Goal: Task Accomplishment & Management: Use online tool/utility

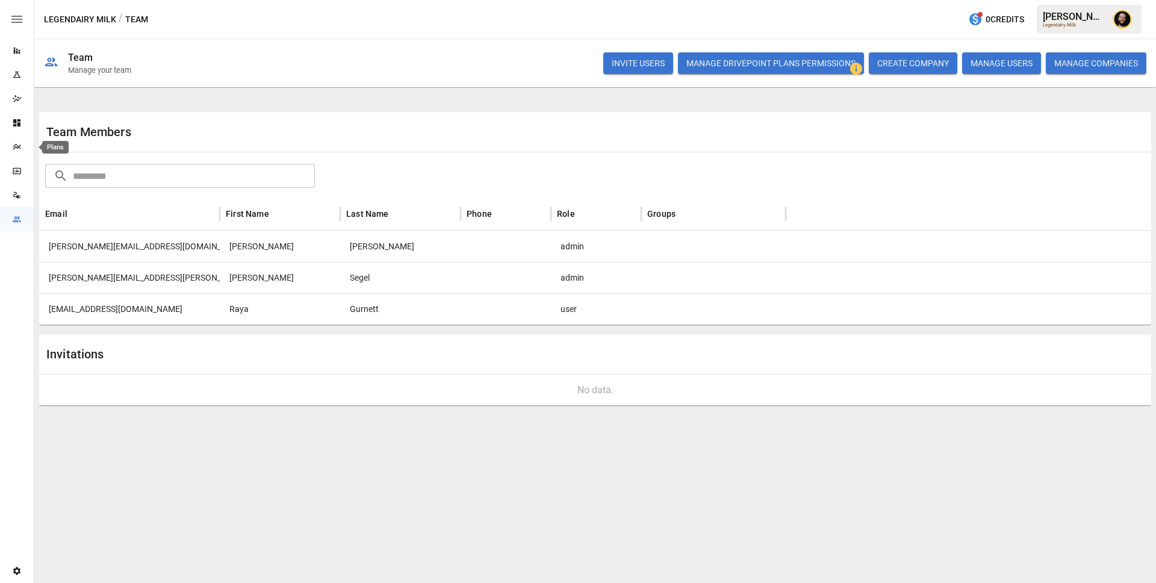
click at [11, 146] on div "Plans" at bounding box center [17, 147] width 34 height 10
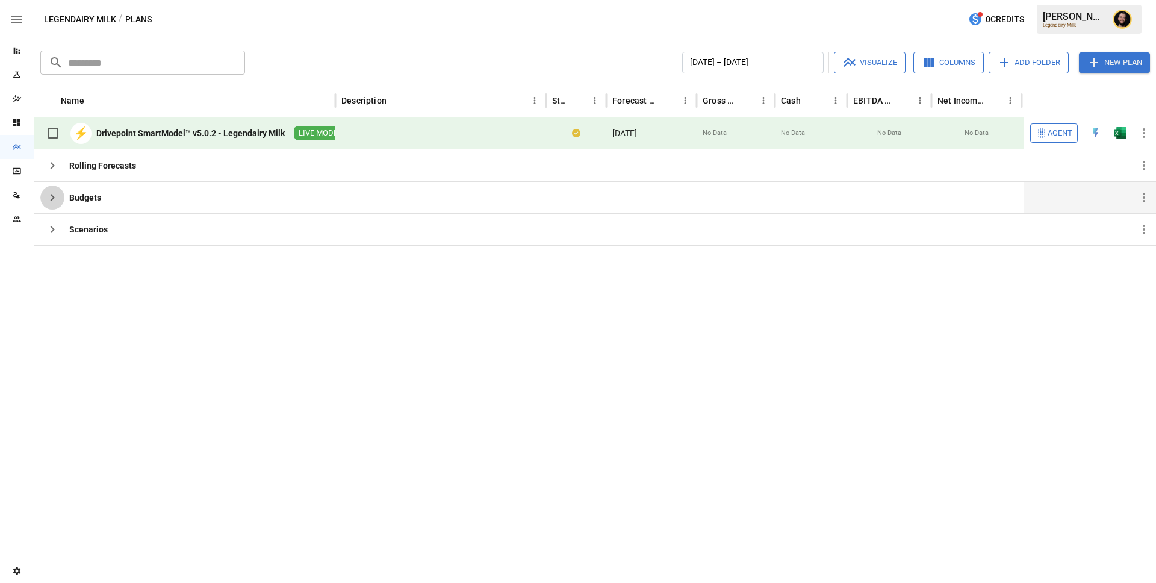
click at [55, 199] on icon "button" at bounding box center [52, 197] width 14 height 14
click at [52, 232] on icon "button" at bounding box center [52, 229] width 14 height 14
click at [55, 167] on icon "button" at bounding box center [52, 165] width 14 height 14
click at [1034, 64] on button "Add Folder" at bounding box center [1028, 63] width 80 height 22
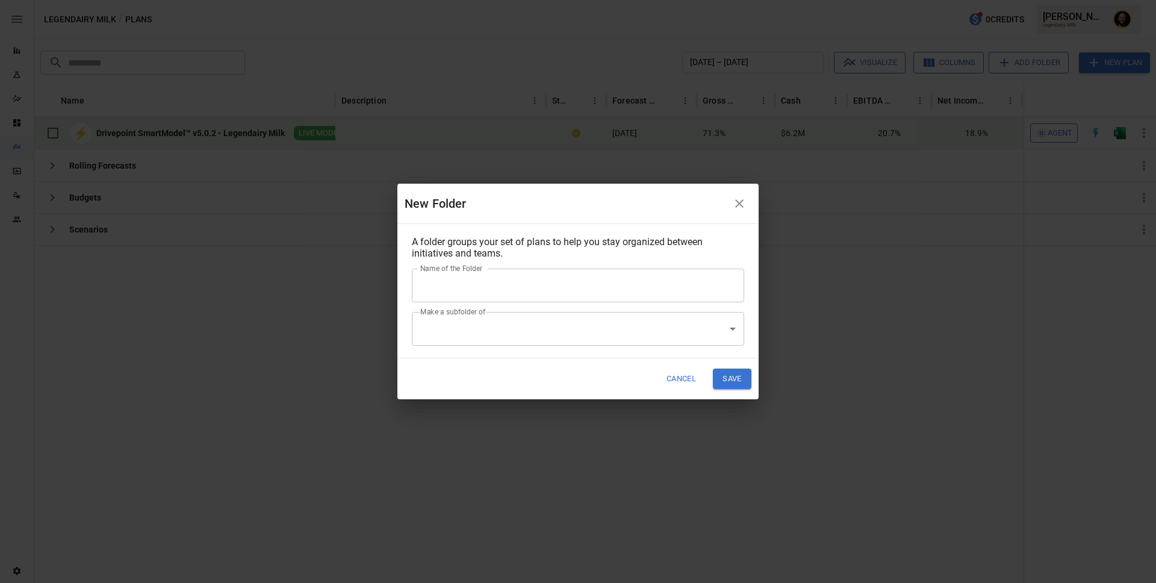
click at [535, 282] on input "Name of the Folder" at bounding box center [578, 285] width 332 height 34
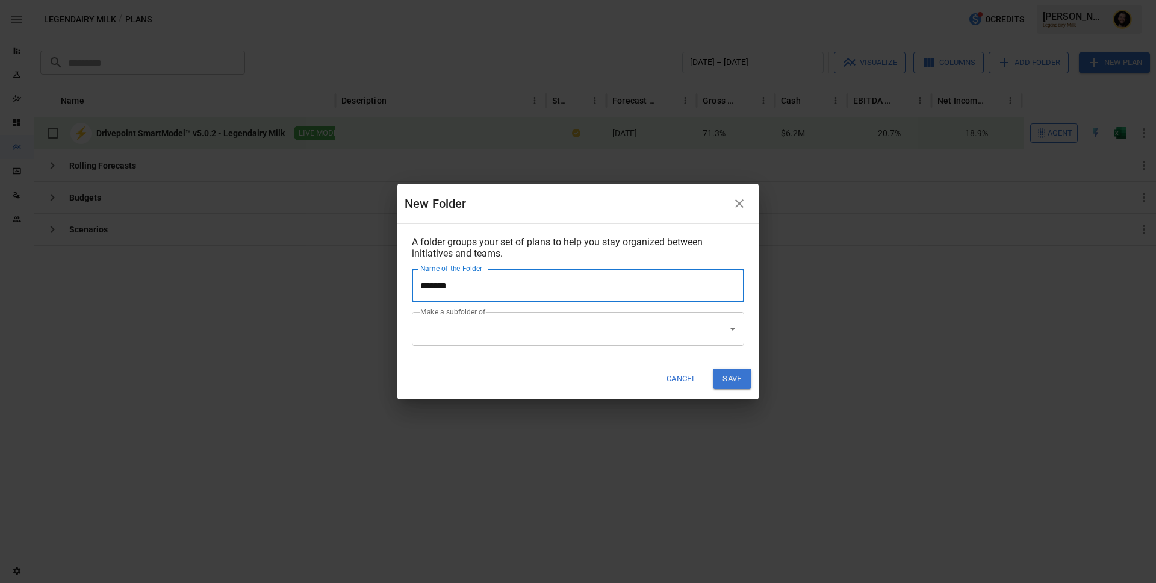
type input "**********"
click at [711, 0] on body "Reports Experiments Dazzler Studio Dashboards Plans SmartModel ™ Data Sources T…" at bounding box center [578, 0] width 1156 height 0
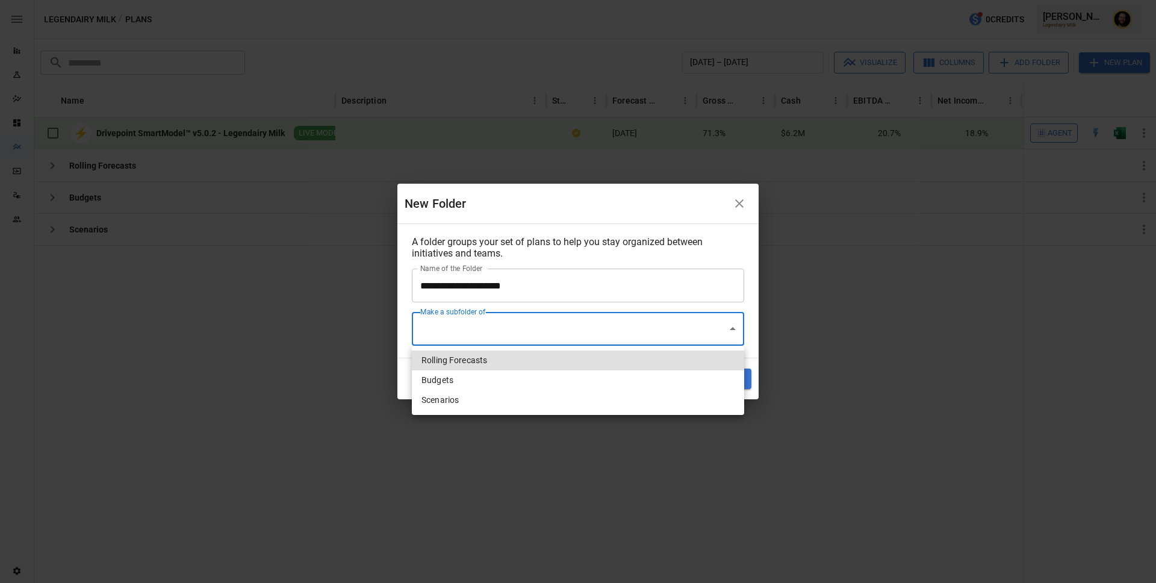
click at [561, 244] on div at bounding box center [578, 291] width 1156 height 583
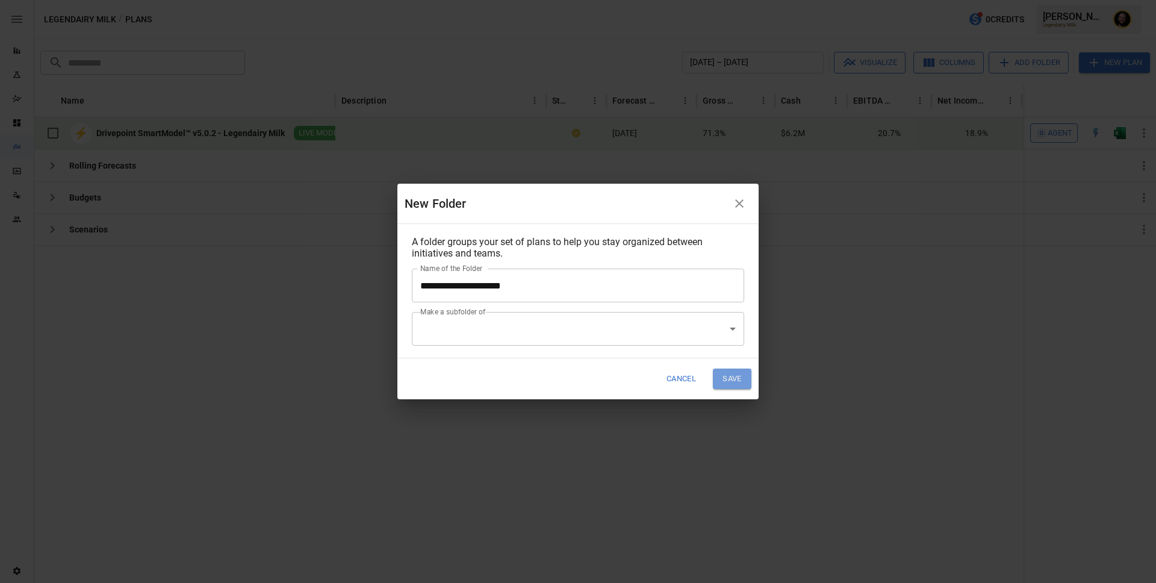
click at [733, 382] on button "Save" at bounding box center [732, 378] width 39 height 20
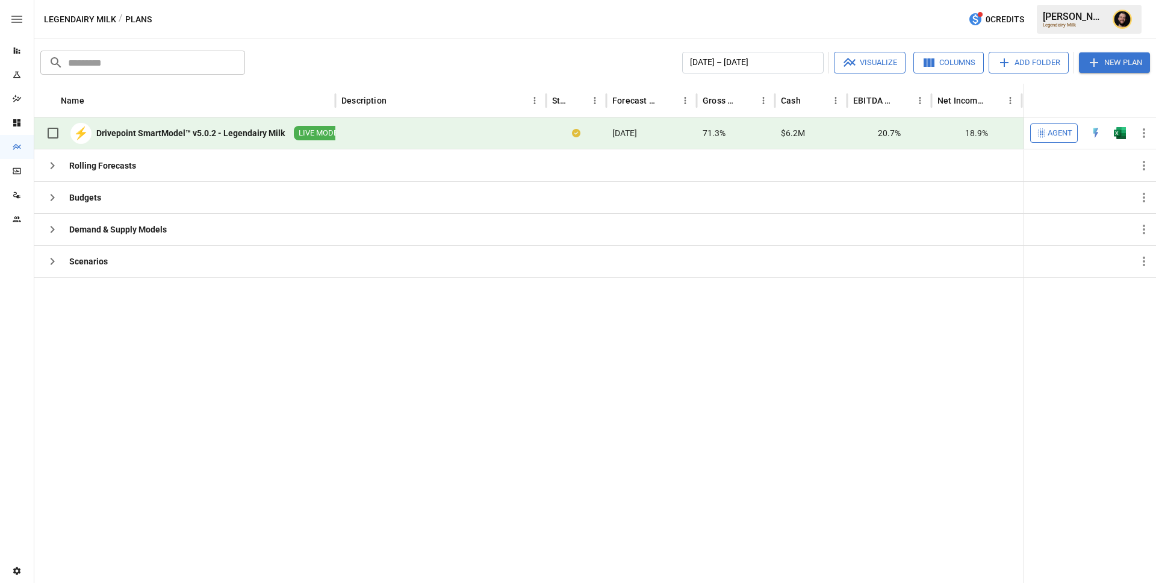
click at [1002, 67] on icon "button" at bounding box center [1004, 62] width 14 height 14
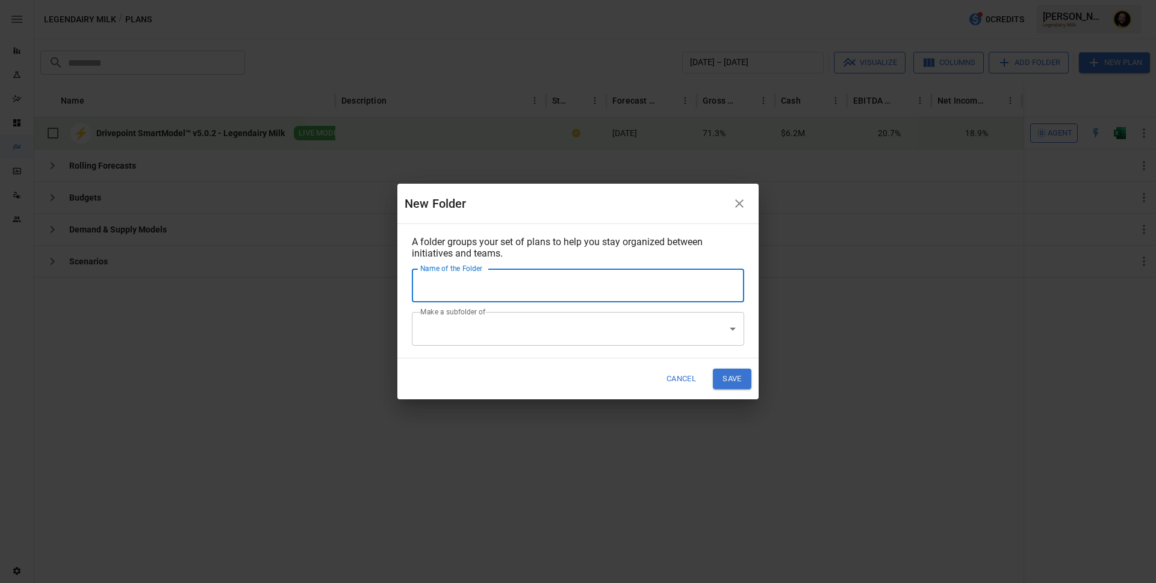
click at [548, 296] on input "Name of the Folder" at bounding box center [578, 285] width 332 height 34
type input "*******"
click at [728, 379] on button "Save" at bounding box center [732, 378] width 39 height 20
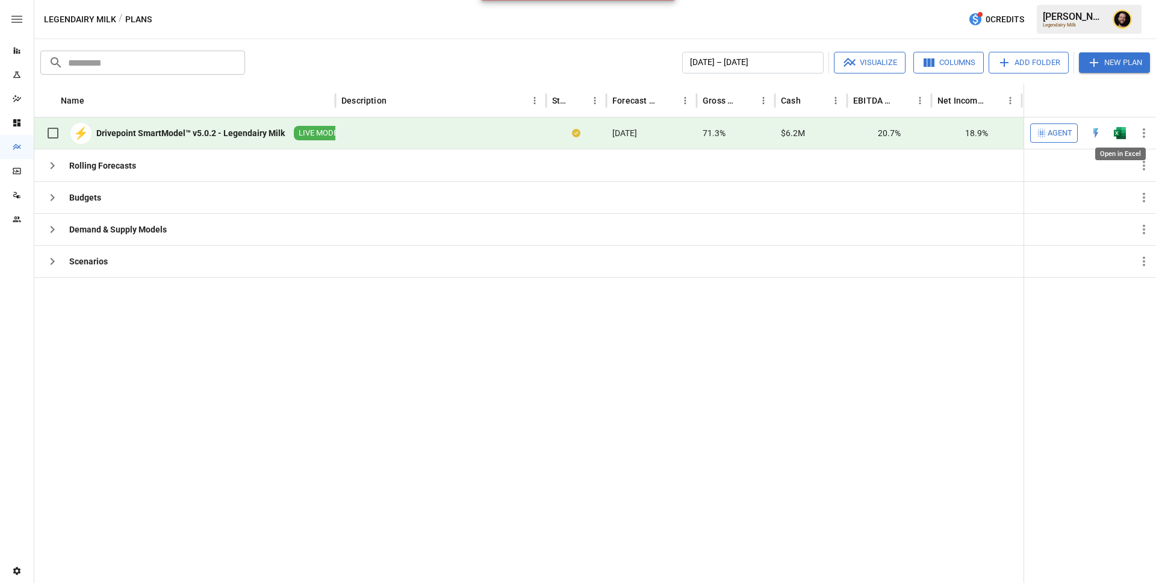
click at [1118, 134] on img "Open in Excel" at bounding box center [1119, 133] width 12 height 12
click at [1061, 129] on span "Agent" at bounding box center [1059, 133] width 25 height 14
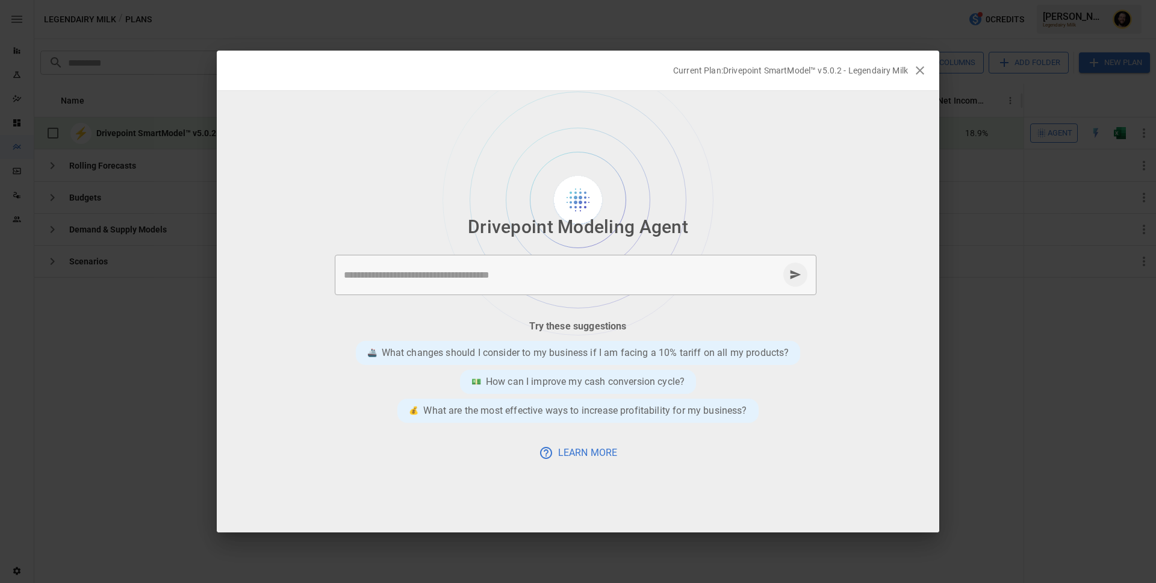
click at [464, 271] on textarea at bounding box center [561, 275] width 435 height 14
type textarea "**********"
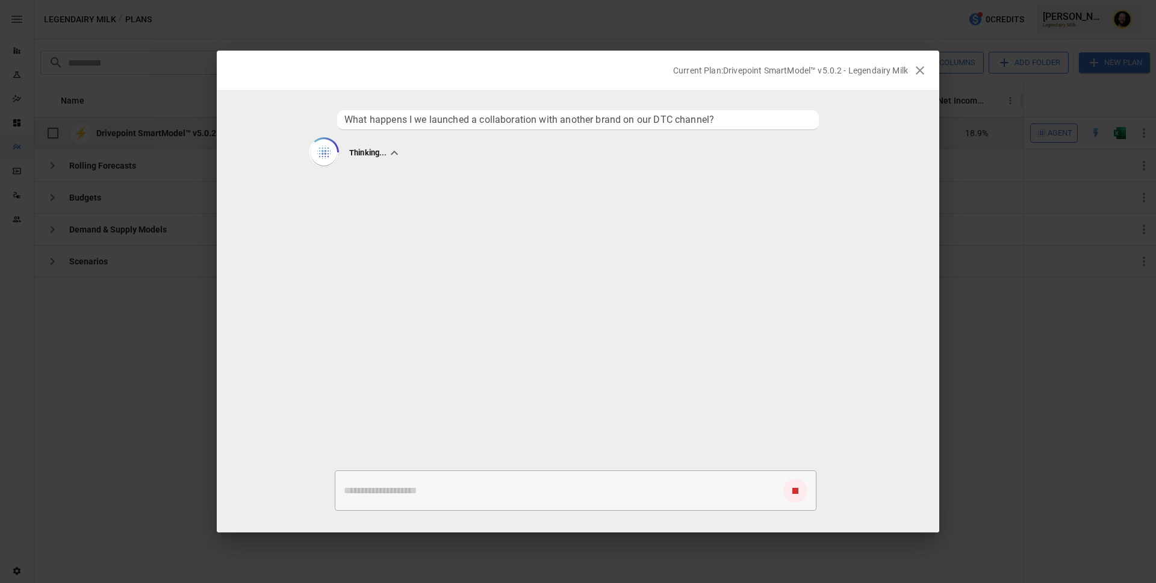
click at [490, 282] on ul "What happens I we launched a collaboration with another brand on our DTC channe…" at bounding box center [578, 277] width 722 height 345
click at [411, 147] on div "Thinking..." at bounding box center [578, 153] width 534 height 28
